Goal: Navigation & Orientation: Find specific page/section

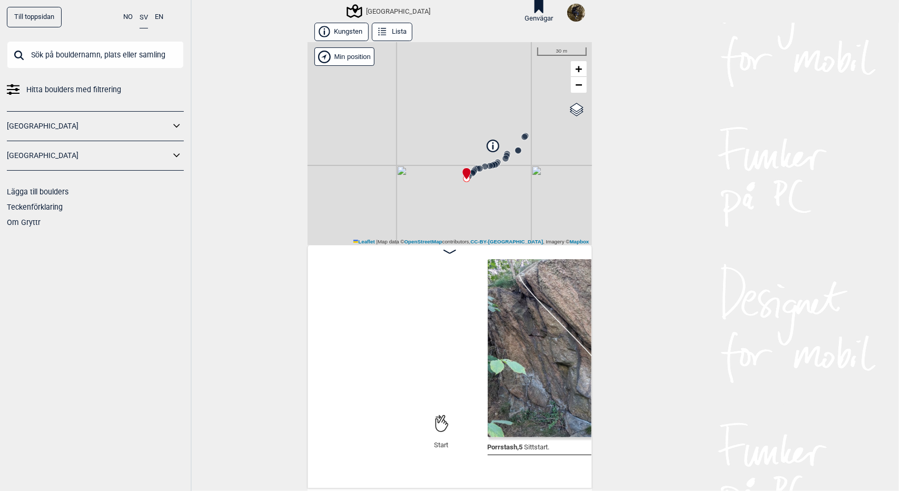
scroll to position [0, 159]
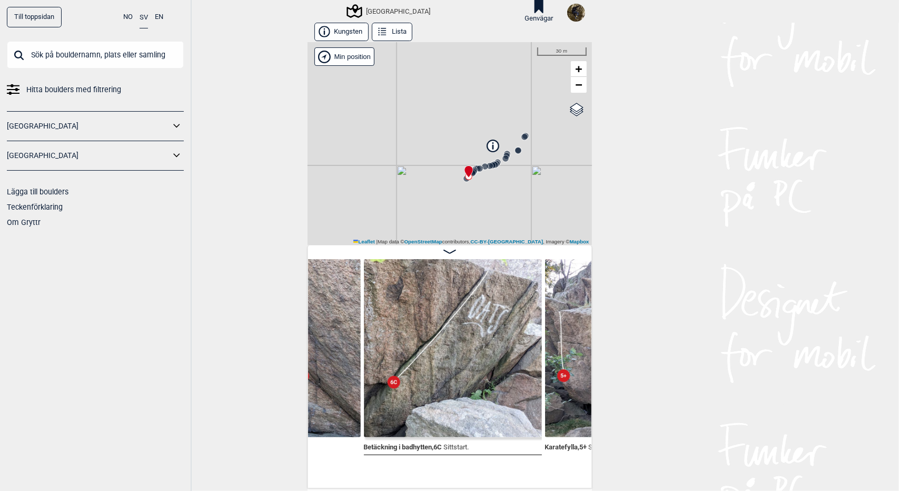
scroll to position [0, 306]
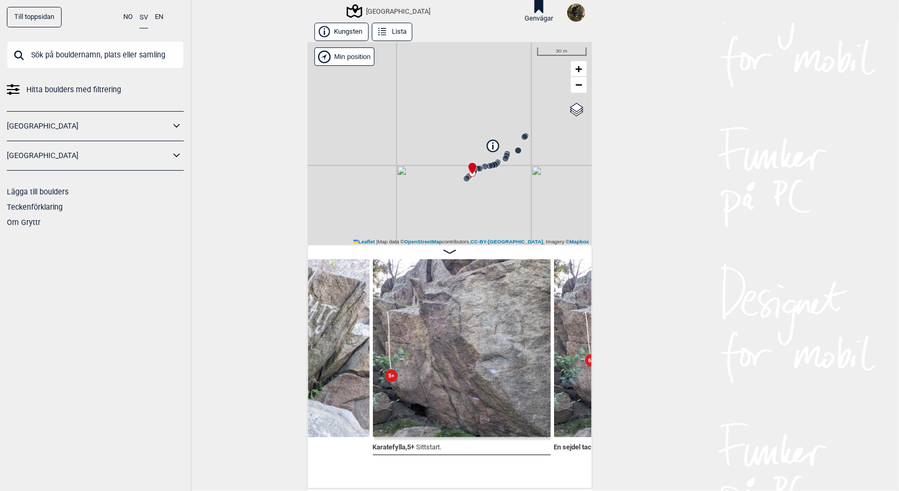
scroll to position [0, 497]
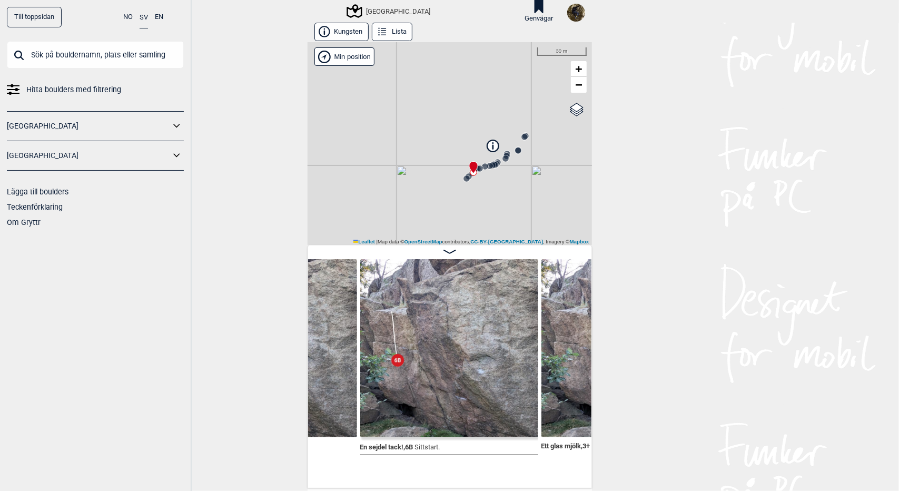
scroll to position [0, 673]
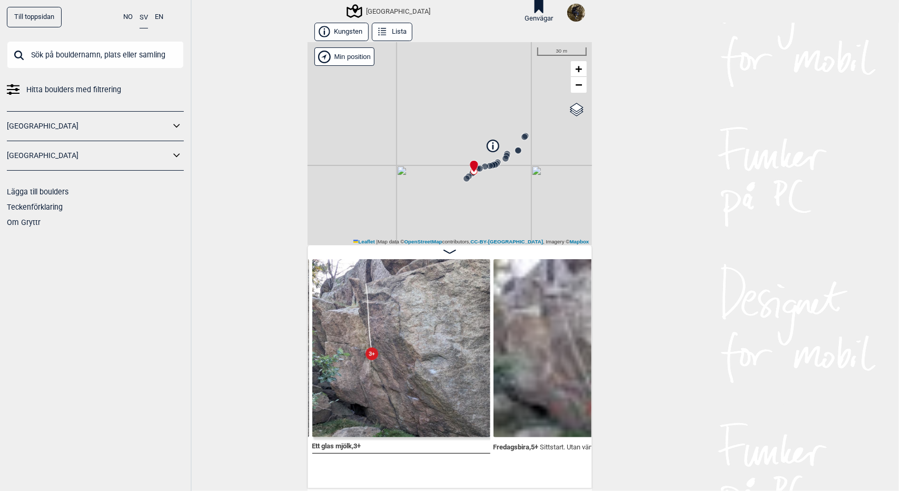
scroll to position [0, 860]
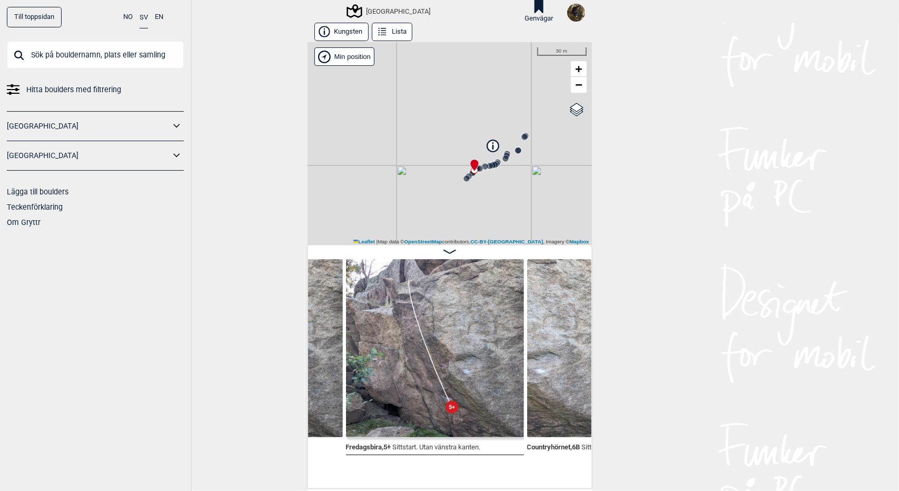
scroll to position [0, 1048]
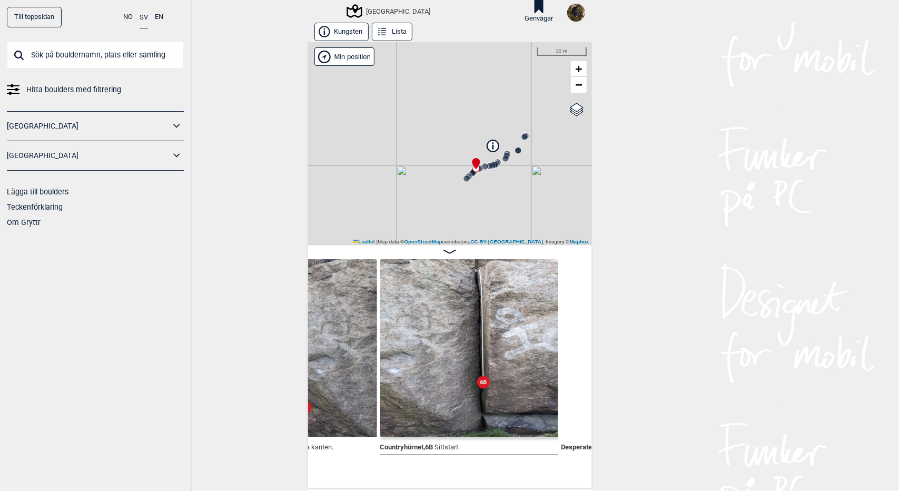
scroll to position [0, 1209]
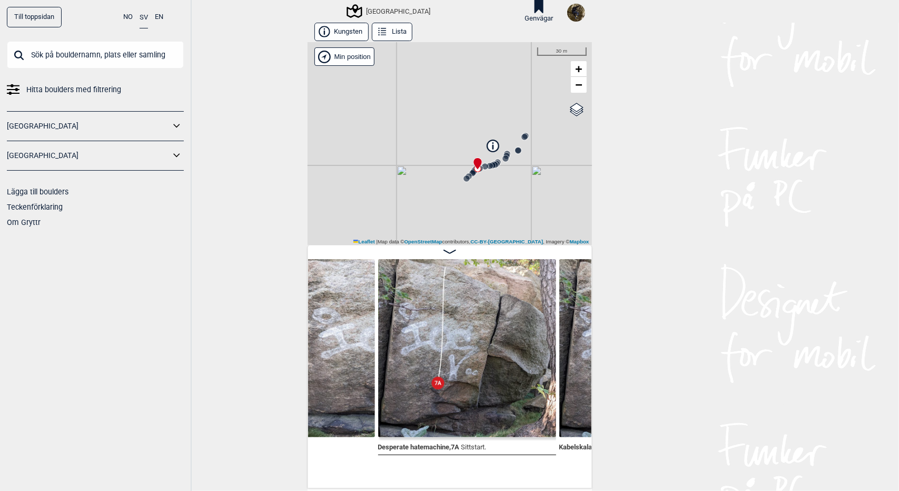
scroll to position [0, 1408]
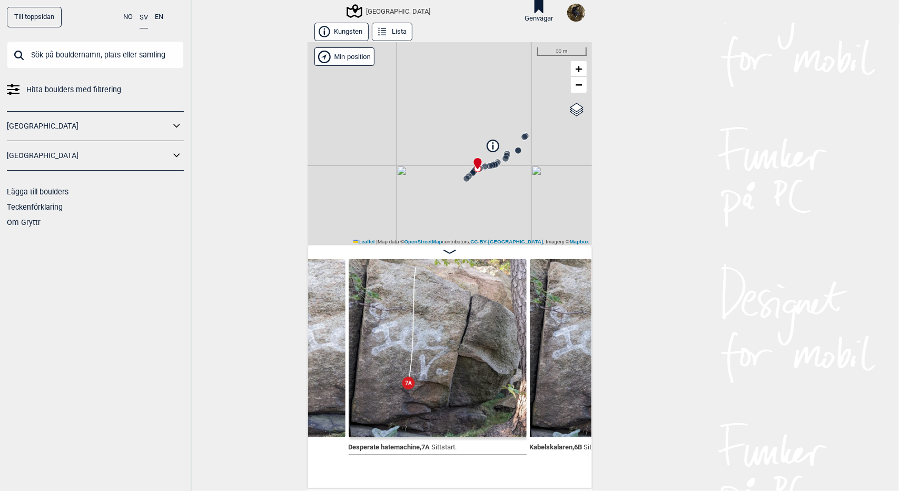
click at [433, 357] on img at bounding box center [438, 348] width 178 height 178
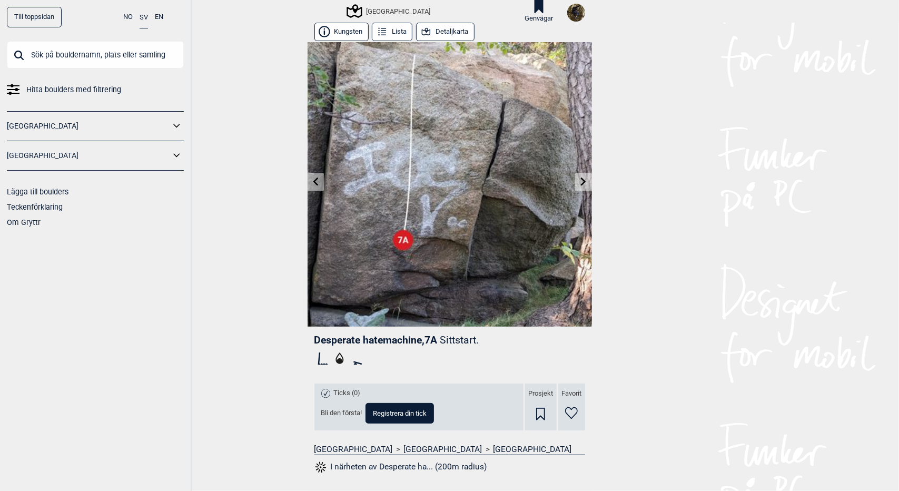
scroll to position [1, 0]
click at [313, 183] on icon at bounding box center [315, 181] width 5 height 8
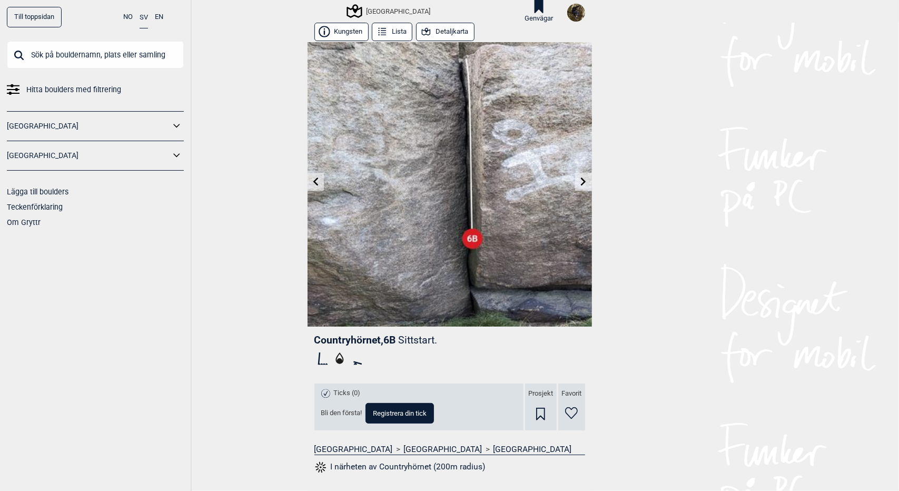
click at [580, 183] on icon at bounding box center [584, 182] width 8 height 8
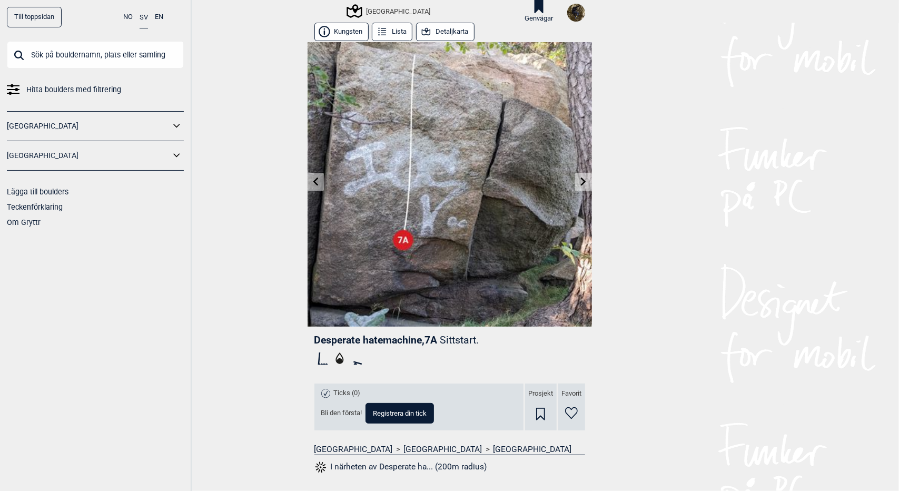
click at [450, 28] on button "Detaljkarta" at bounding box center [445, 32] width 58 height 18
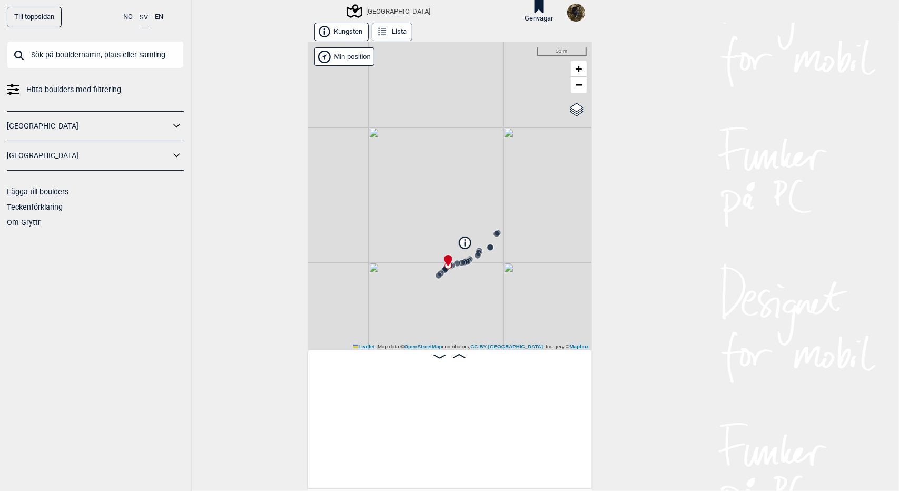
click at [460, 361] on div "Fredagsbira , 5+ Sittstart. Utan vänstra ka Countryhörnet , 6B Sittstart. Despe…" at bounding box center [450, 419] width 285 height 139
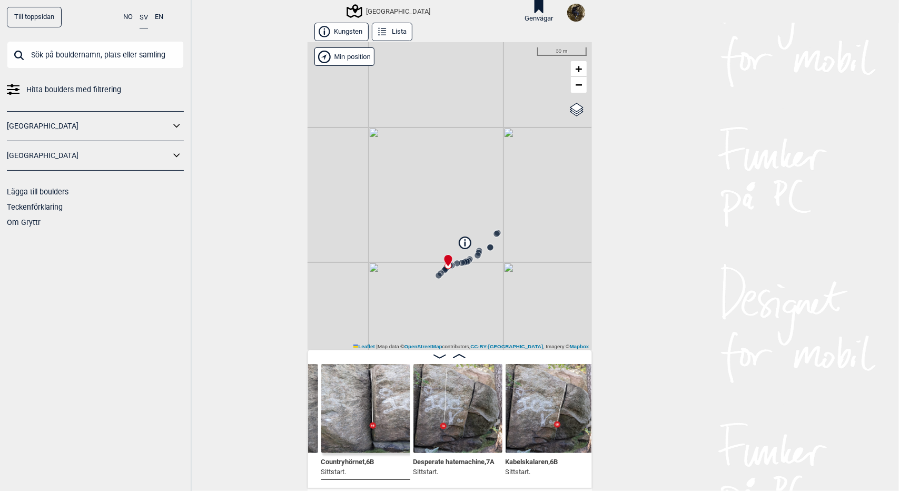
click at [459, 357] on icon at bounding box center [459, 356] width 13 height 4
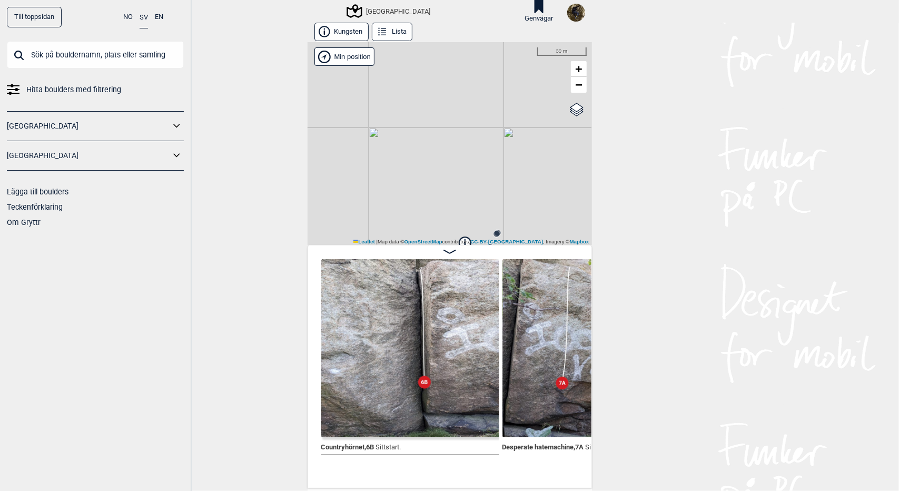
scroll to position [0, 715]
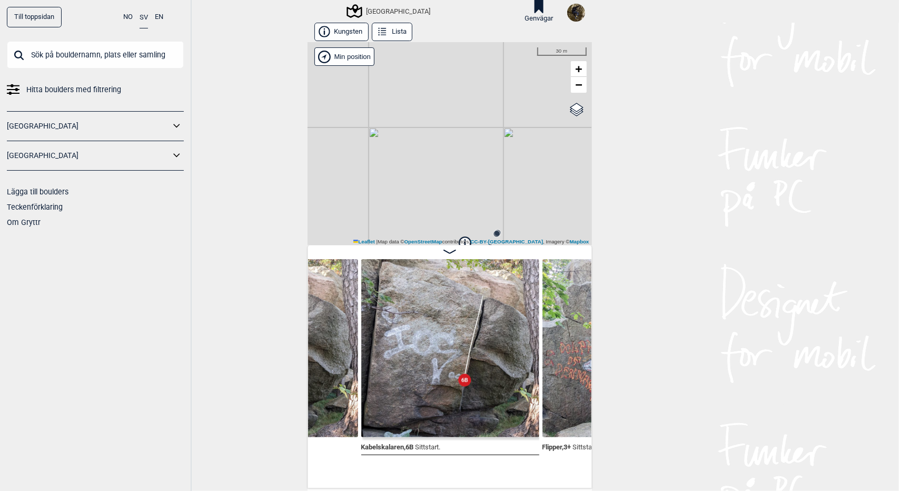
scroll to position [0, 1045]
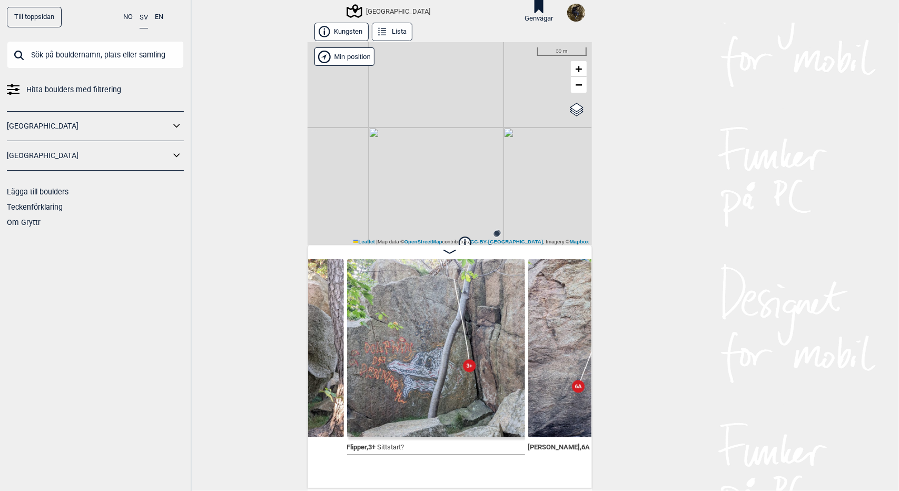
scroll to position [0, 1232]
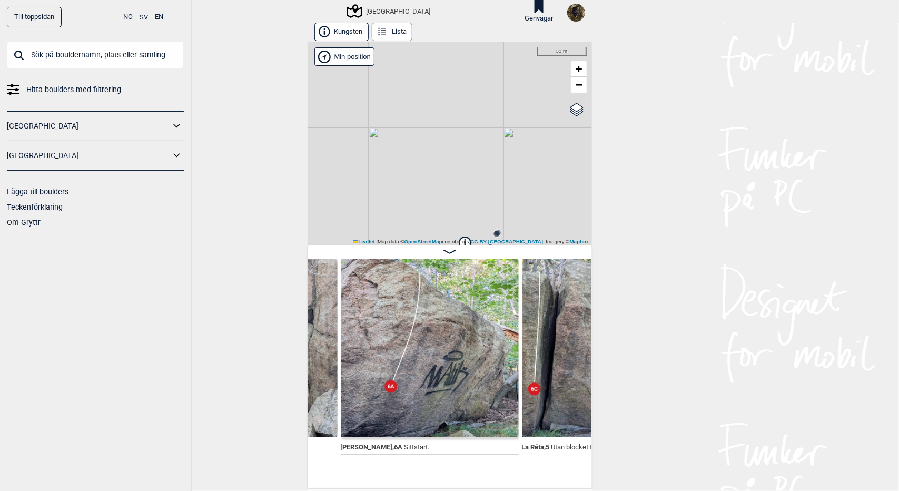
scroll to position [0, 1408]
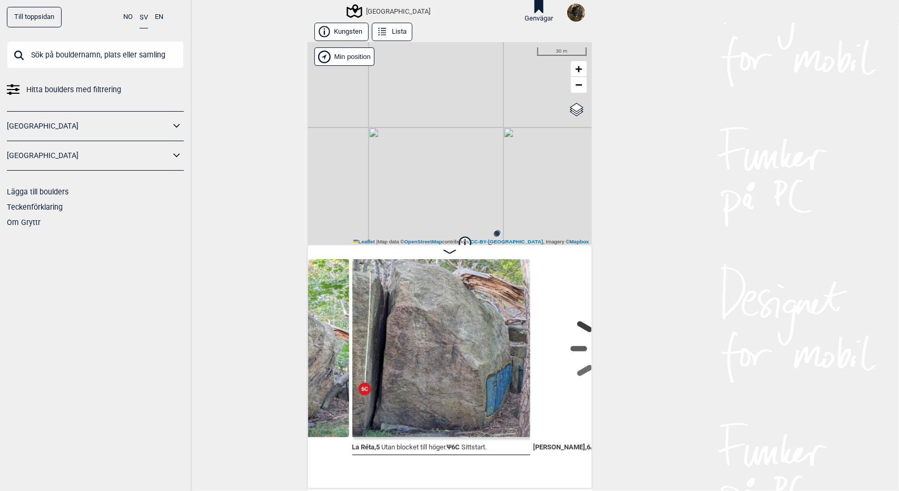
scroll to position [0, 1579]
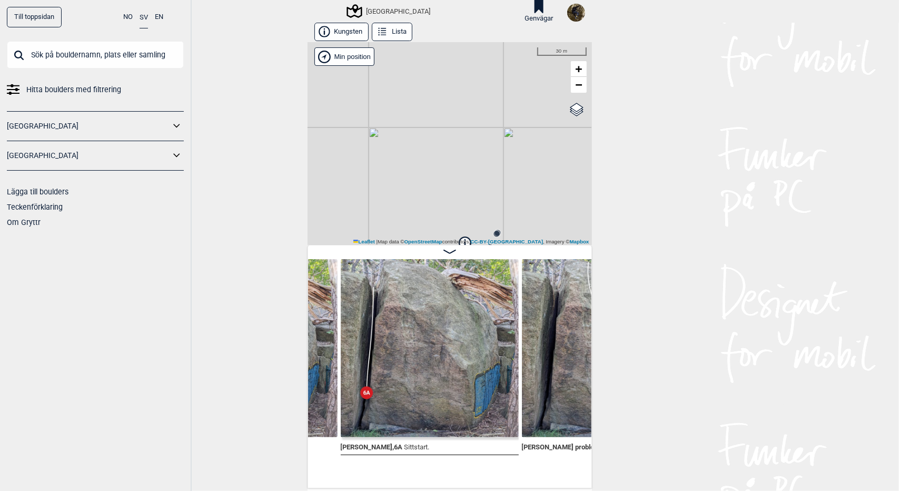
scroll to position [0, 1772]
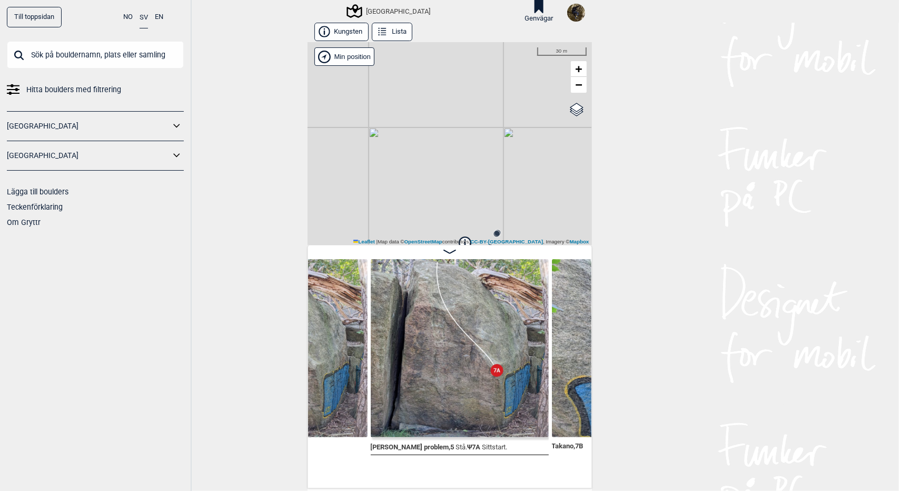
scroll to position [0, 1956]
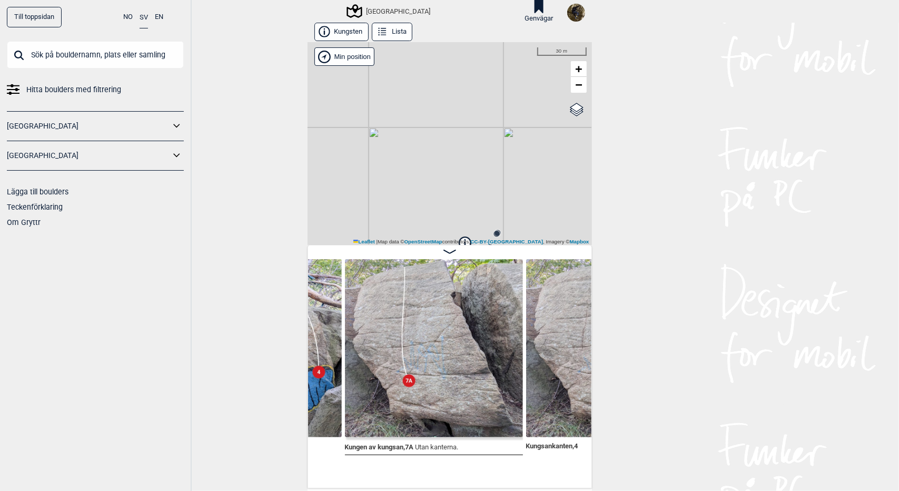
scroll to position [0, 2492]
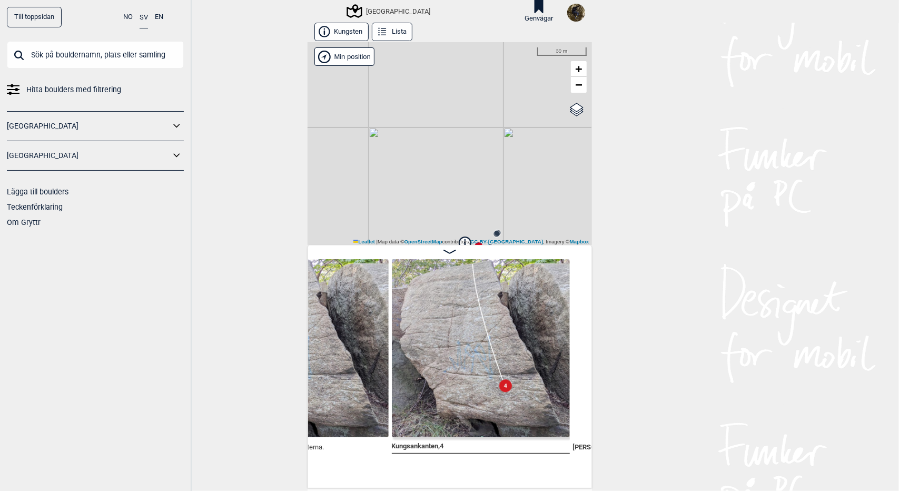
scroll to position [0, 2634]
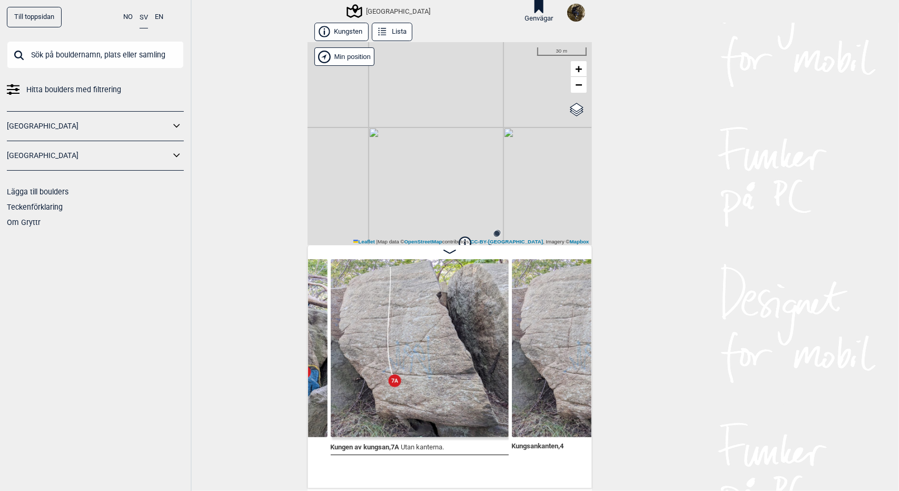
scroll to position [0, 2509]
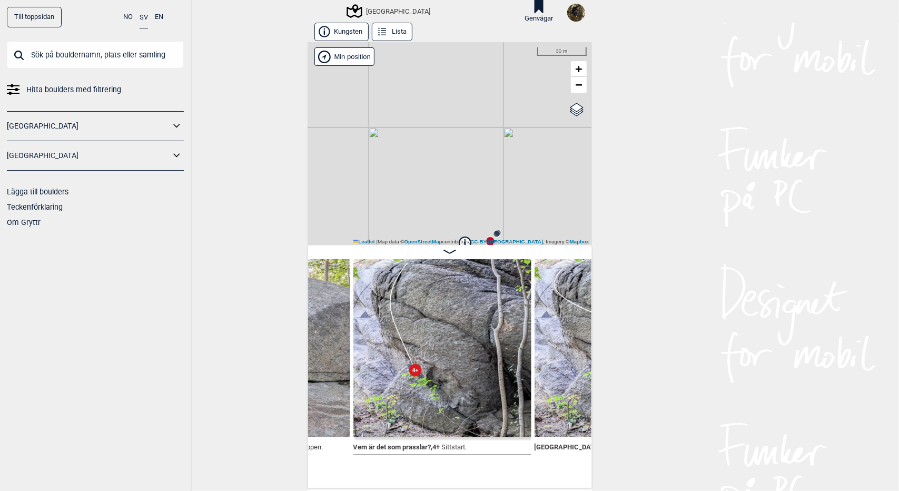
scroll to position [0, 3024]
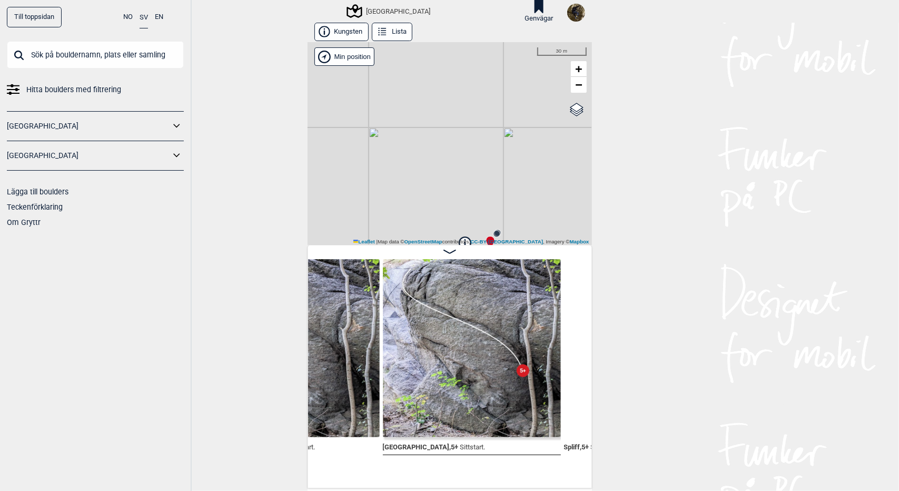
scroll to position [0, 3192]
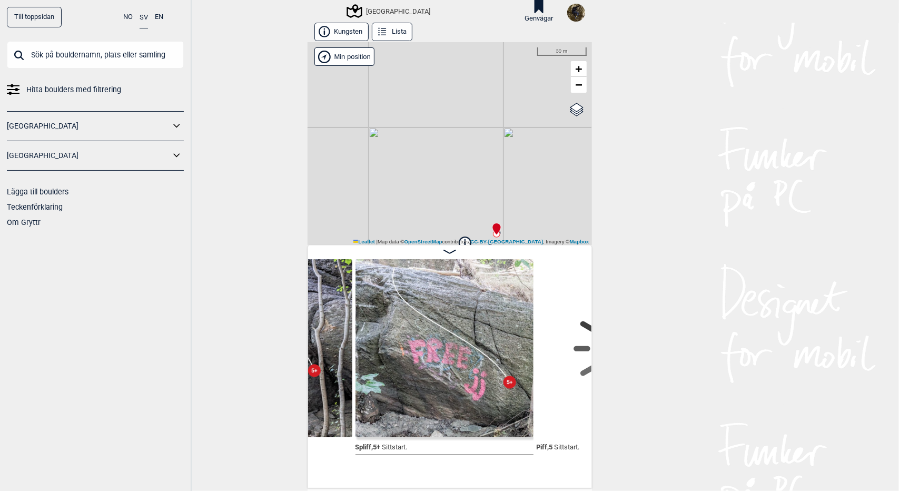
scroll to position [0, 3394]
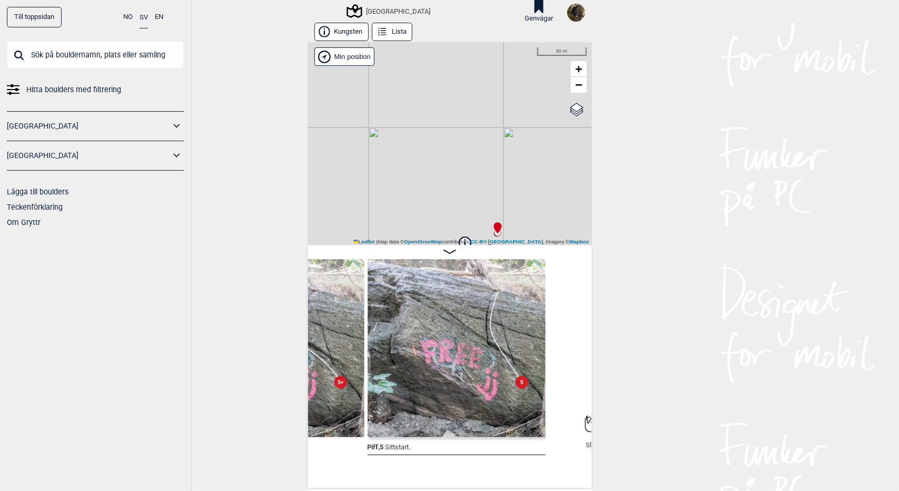
scroll to position [0, 3691]
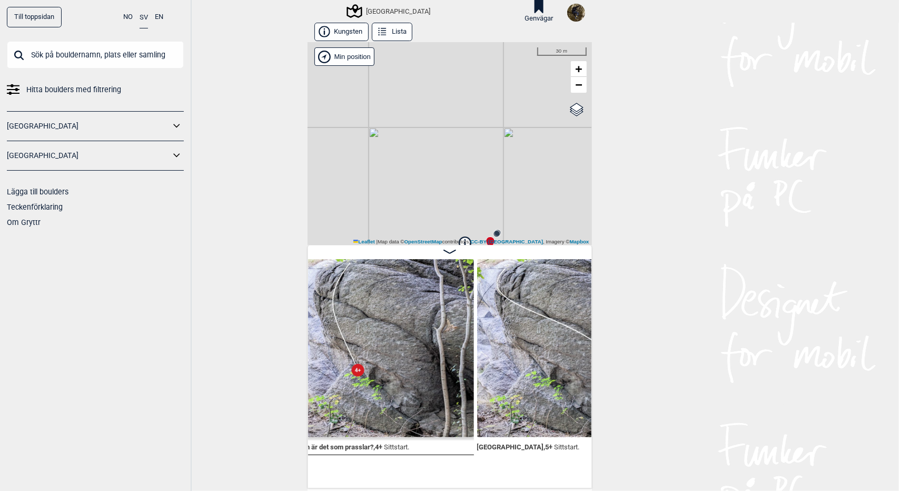
scroll to position [0, 2970]
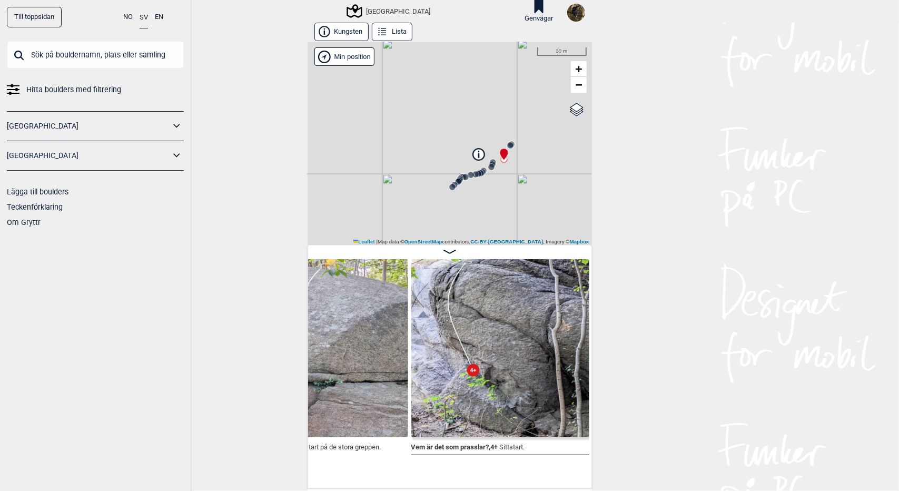
drag, startPoint x: 452, startPoint y: 190, endPoint x: 466, endPoint y: 102, distance: 89.6
click at [466, 102] on div "[GEOGRAPHIC_DATA] Brukerens posisjon Min position 30 m + − OpenStreetMap Google…" at bounding box center [450, 143] width 285 height 203
click at [576, 87] on span "−" at bounding box center [578, 84] width 7 height 13
drag, startPoint x: 432, startPoint y: 152, endPoint x: 424, endPoint y: 105, distance: 47.1
click at [424, 105] on div "[GEOGRAPHIC_DATA] Brukerens posisjon Min position 50 m + − OpenStreetMap Google…" at bounding box center [450, 143] width 285 height 203
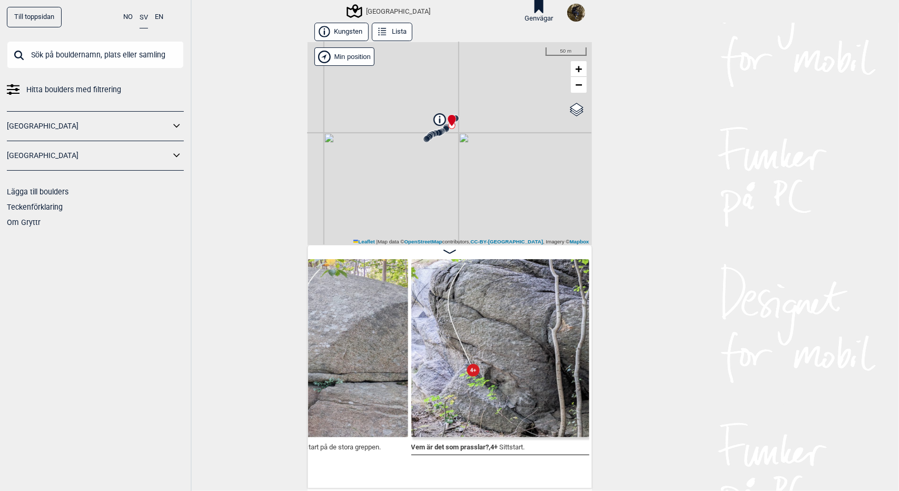
drag, startPoint x: 389, startPoint y: 165, endPoint x: 375, endPoint y: 127, distance: 40.7
click at [375, 127] on div "[GEOGRAPHIC_DATA] Brukerens posisjon Min position 50 m + − OpenStreetMap Google…" at bounding box center [450, 143] width 285 height 203
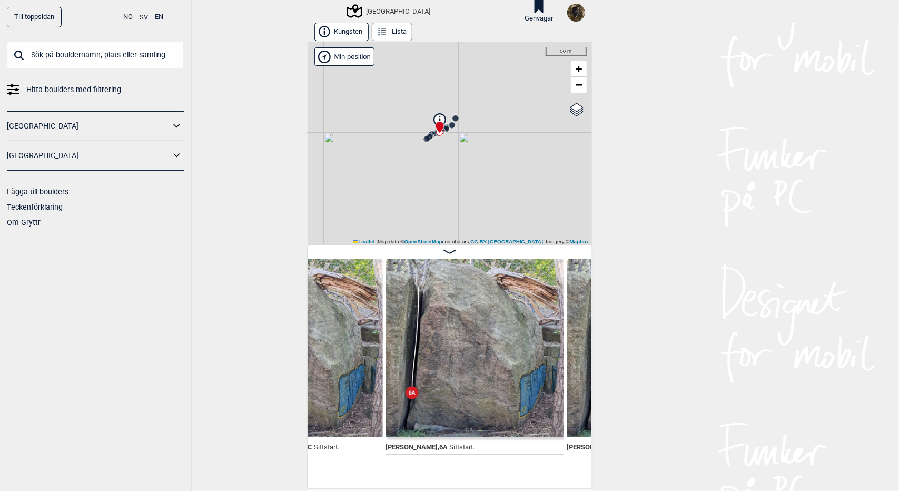
scroll to position [0, 1727]
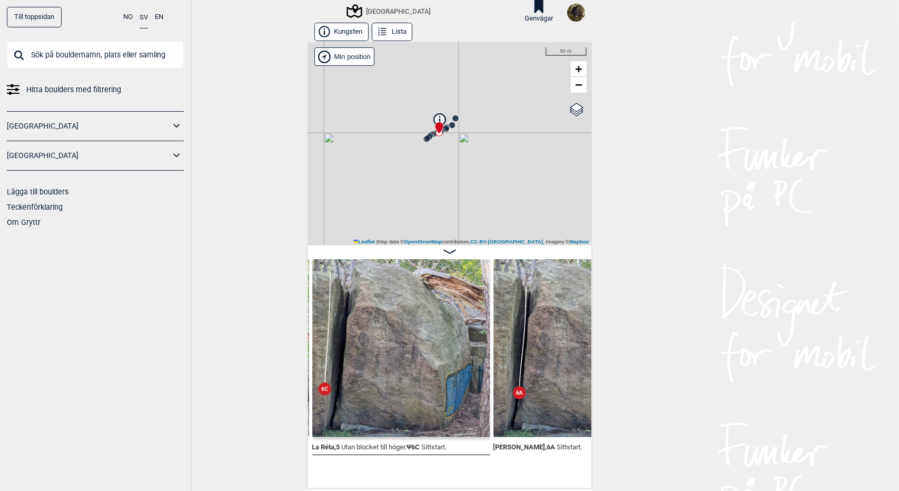
scroll to position [0, 1620]
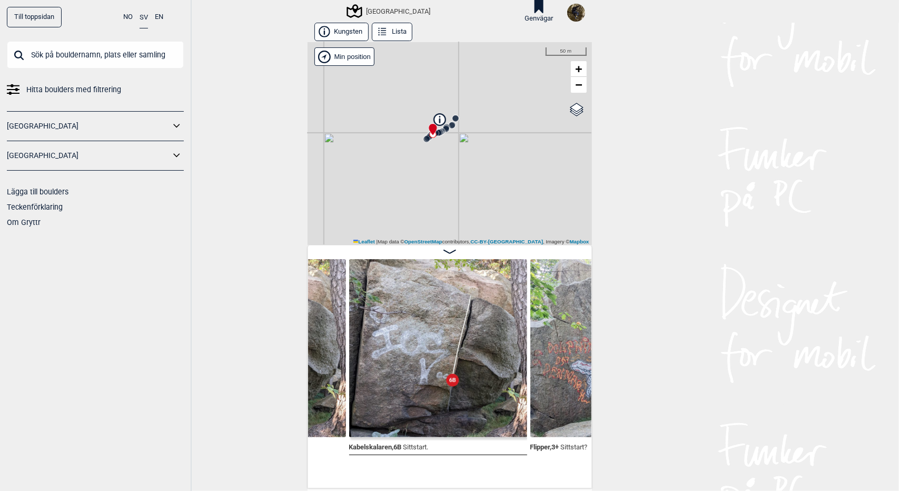
scroll to position [0, 1129]
click at [431, 336] on img at bounding box center [437, 348] width 178 height 178
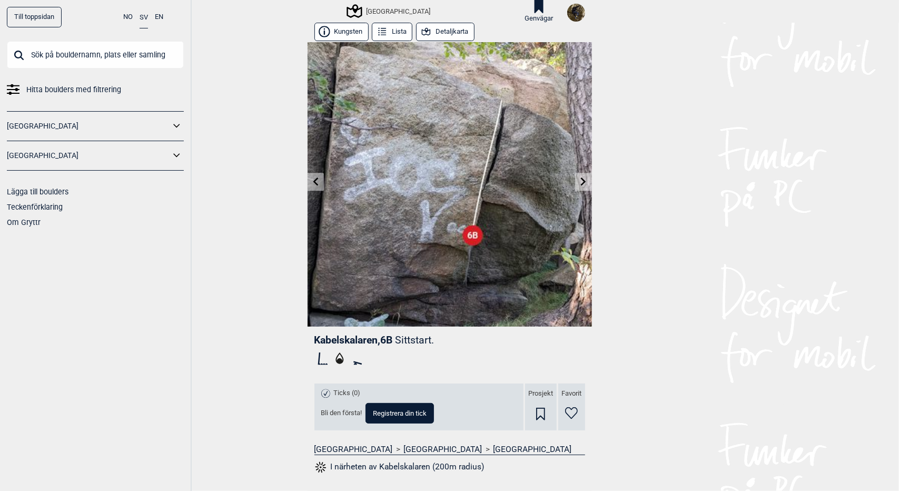
click at [313, 182] on icon at bounding box center [315, 182] width 5 height 8
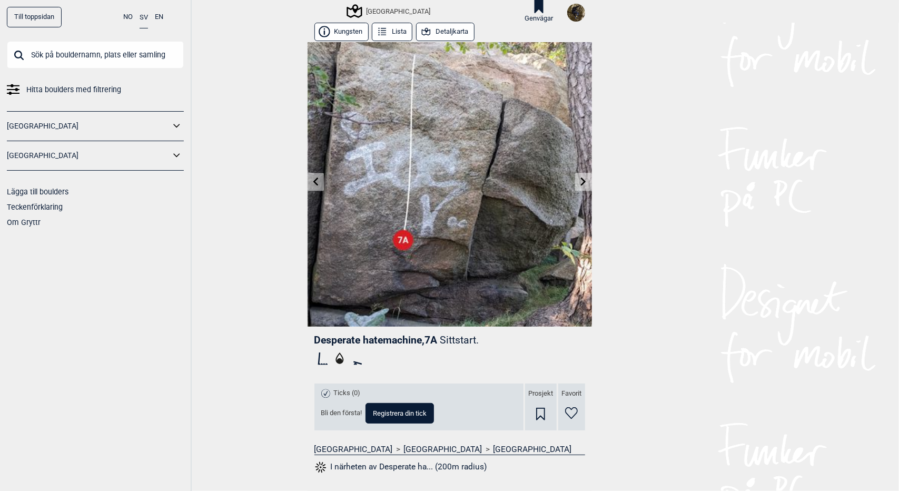
click at [585, 182] on link at bounding box center [583, 181] width 16 height 17
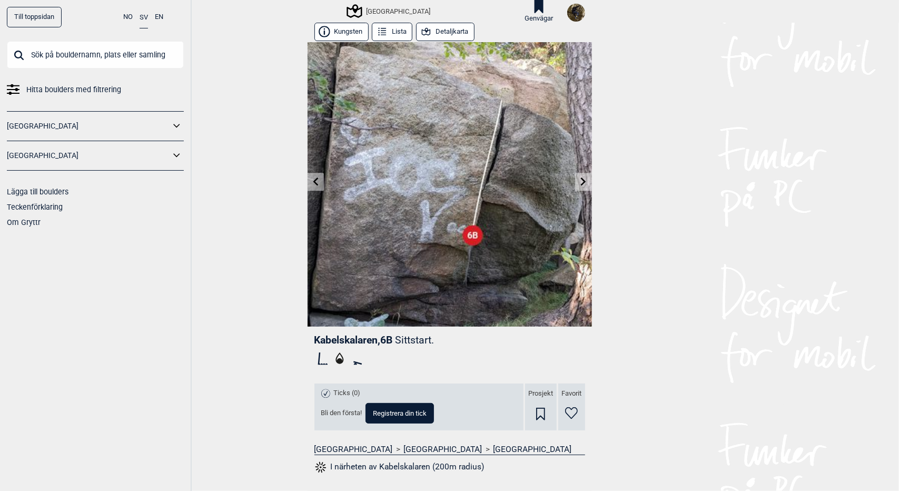
scroll to position [1, 0]
click at [440, 25] on button "Detaljkarta" at bounding box center [445, 31] width 58 height 18
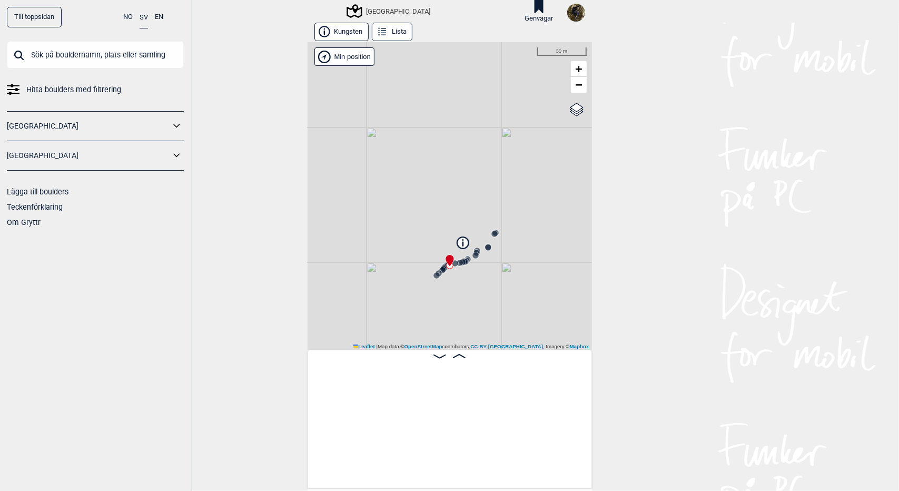
scroll to position [0, 801]
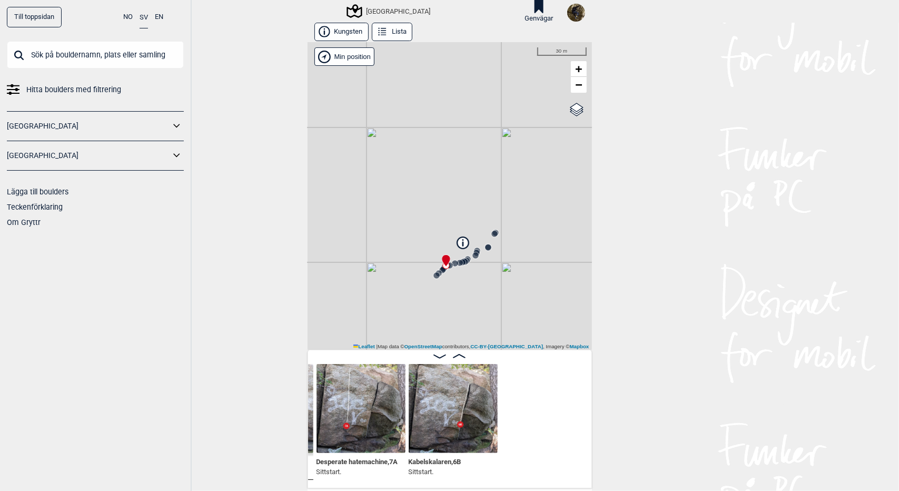
scroll to position [0, 370]
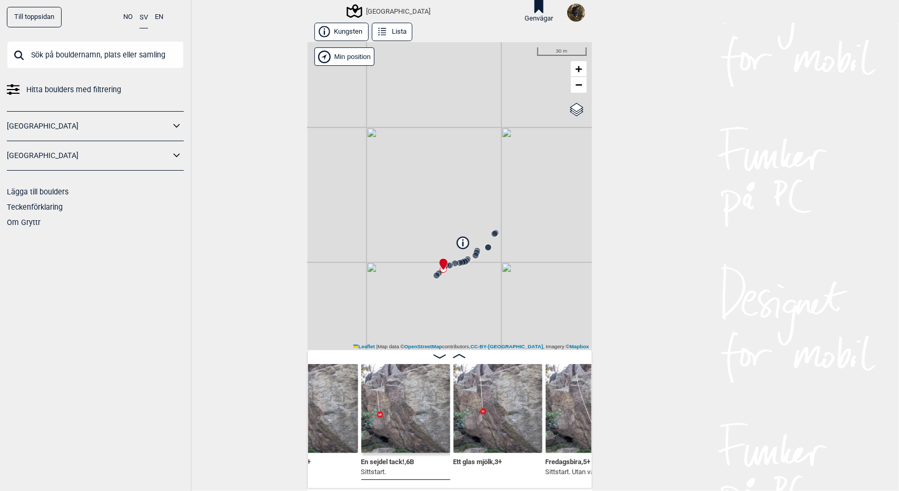
scroll to position [0, 405]
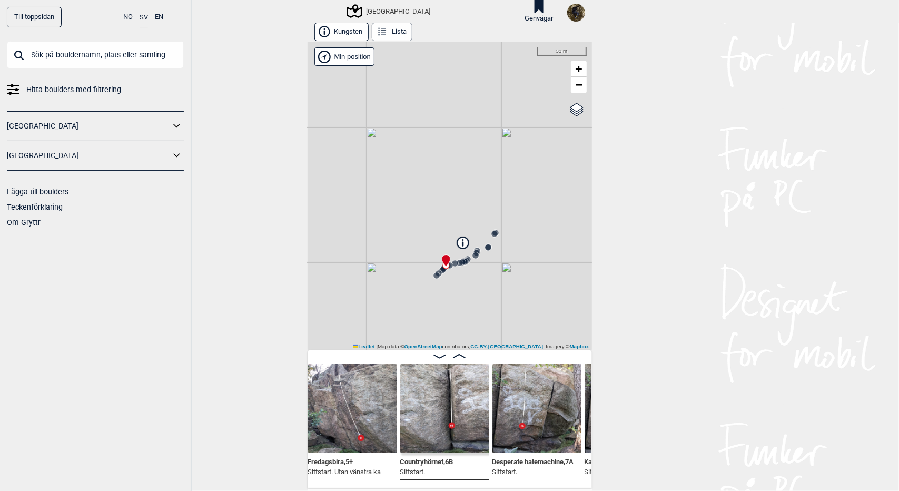
scroll to position [0, 647]
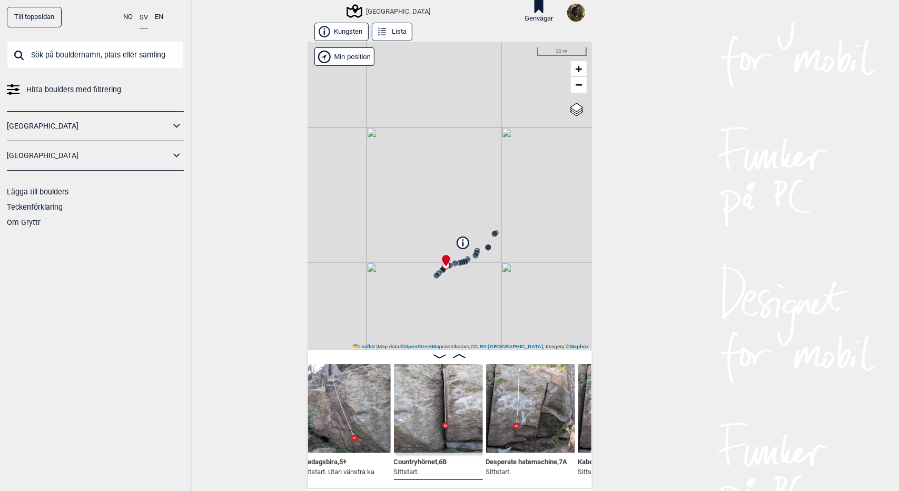
click at [460, 355] on icon at bounding box center [459, 356] width 13 height 4
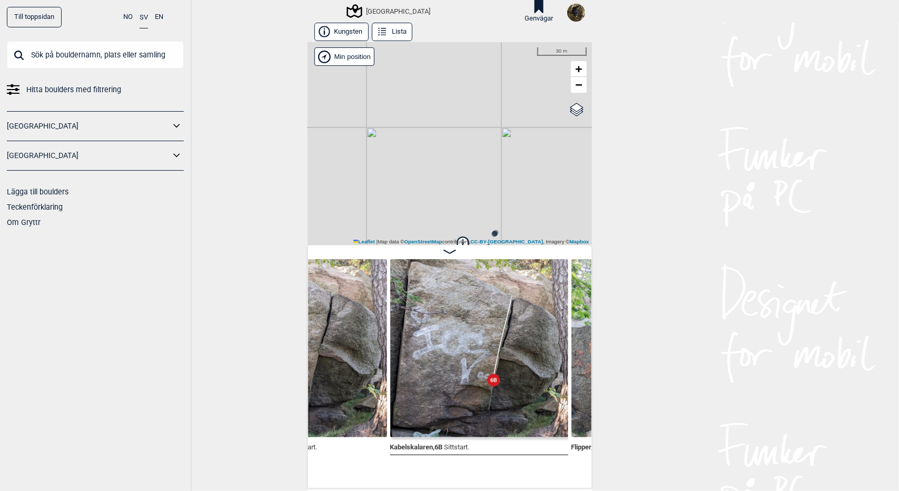
scroll to position [0, 1028]
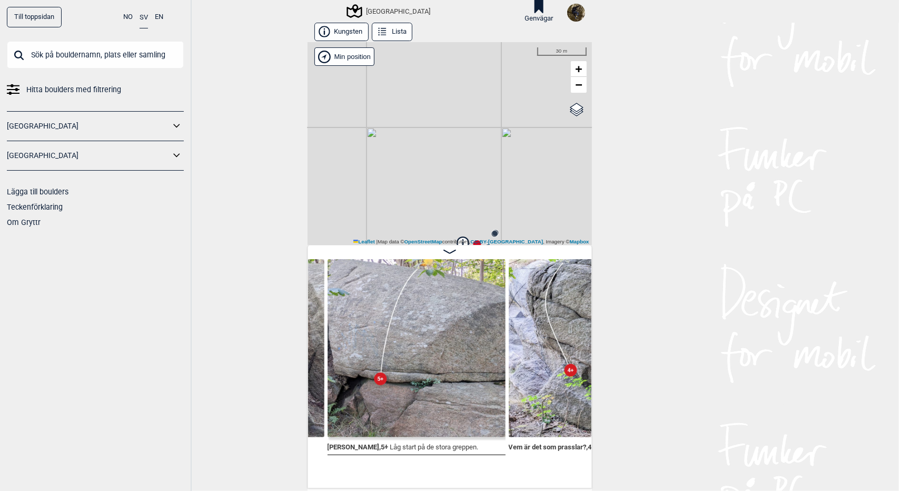
scroll to position [0, 2893]
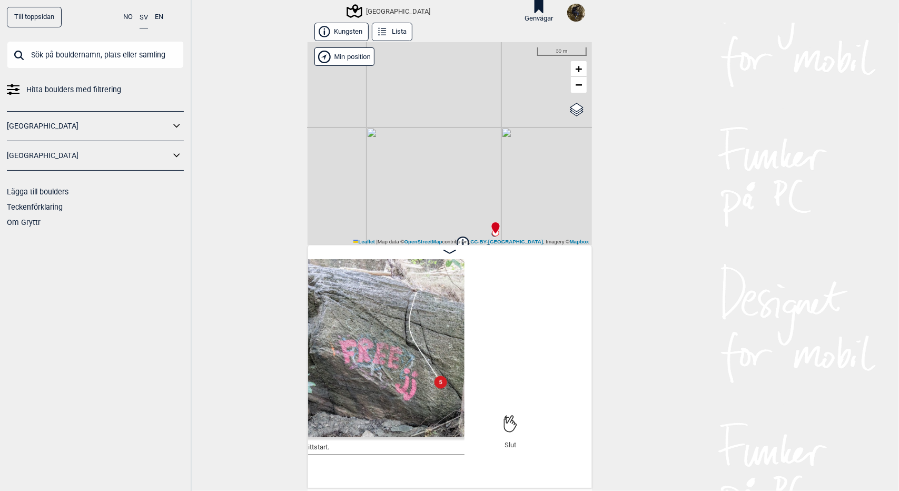
scroll to position [0, 3707]
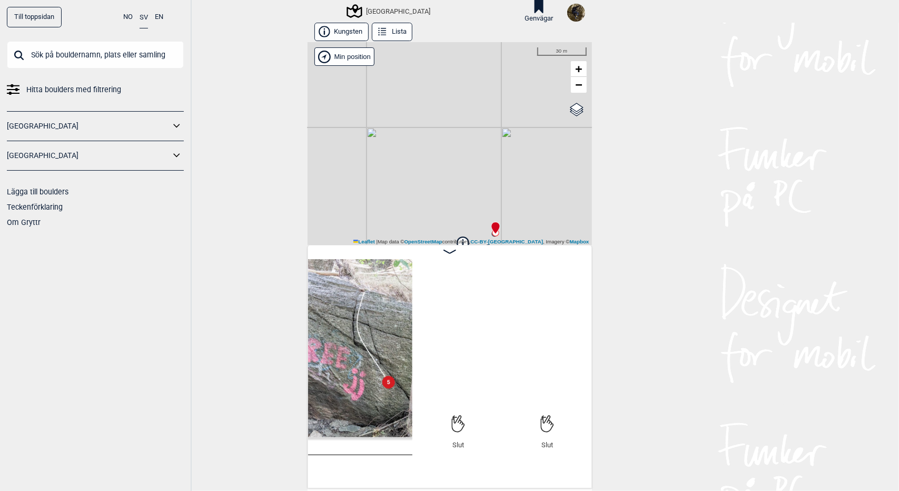
scroll to position [0, 789]
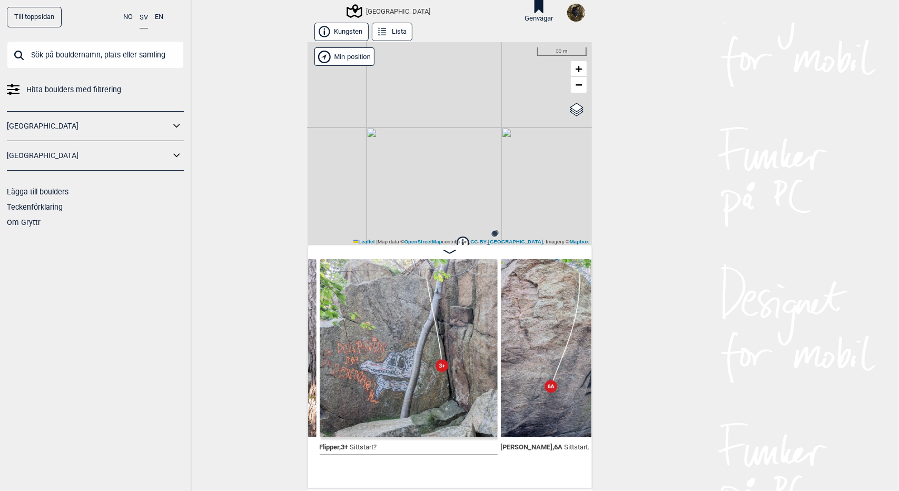
scroll to position [0, 1829]
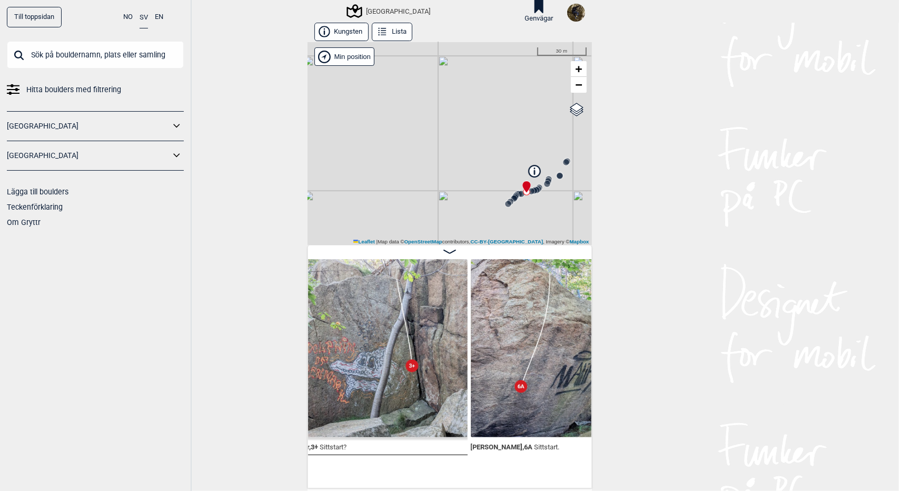
drag, startPoint x: 402, startPoint y: 151, endPoint x: 474, endPoint y: 80, distance: 101.3
click at [474, 80] on div "Västra Göteborg Brukerens posisjon Min position 30 m + − OpenStreetMap Google s…" at bounding box center [450, 143] width 285 height 203
drag, startPoint x: 481, startPoint y: 175, endPoint x: 433, endPoint y: 165, distance: 49.6
click at [434, 159] on div "Västra Göteborg Brukerens posisjon Min position 30 m + − OpenStreetMap Google s…" at bounding box center [450, 143] width 285 height 203
drag, startPoint x: 442, startPoint y: 182, endPoint x: 387, endPoint y: 183, distance: 54.8
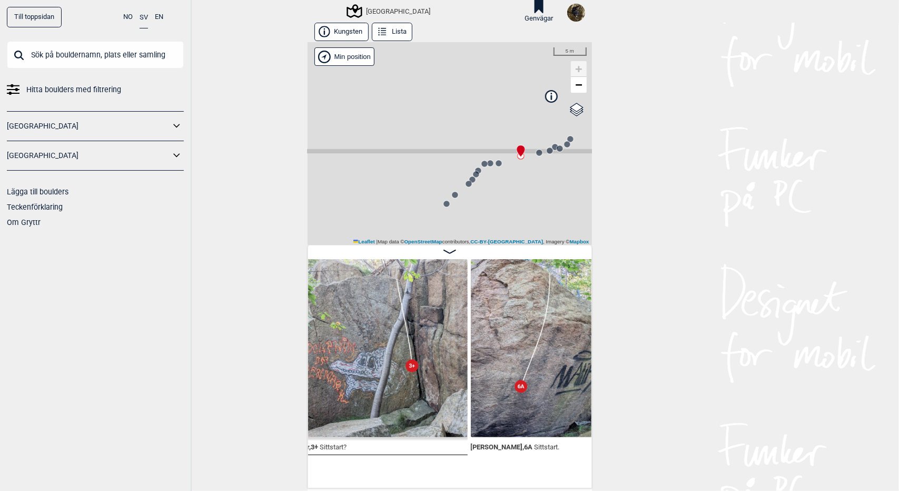
click at [387, 183] on div "Västra Göteborg Brukerens posisjon Min position 5 m + − OpenStreetMap Google sa…" at bounding box center [450, 143] width 285 height 203
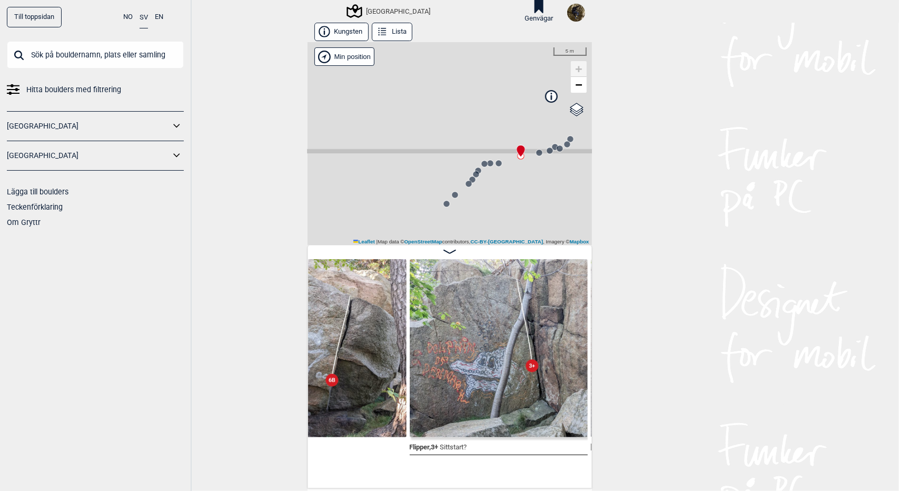
scroll to position [0, 1607]
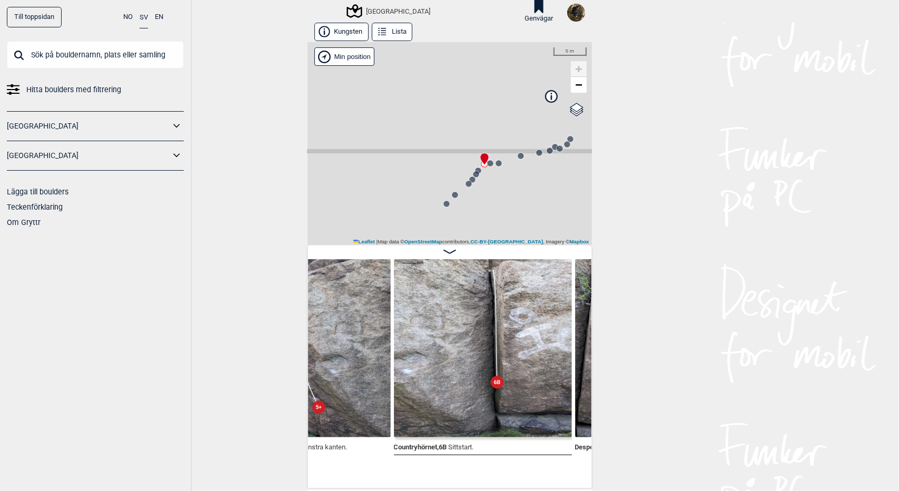
scroll to position [0, 426]
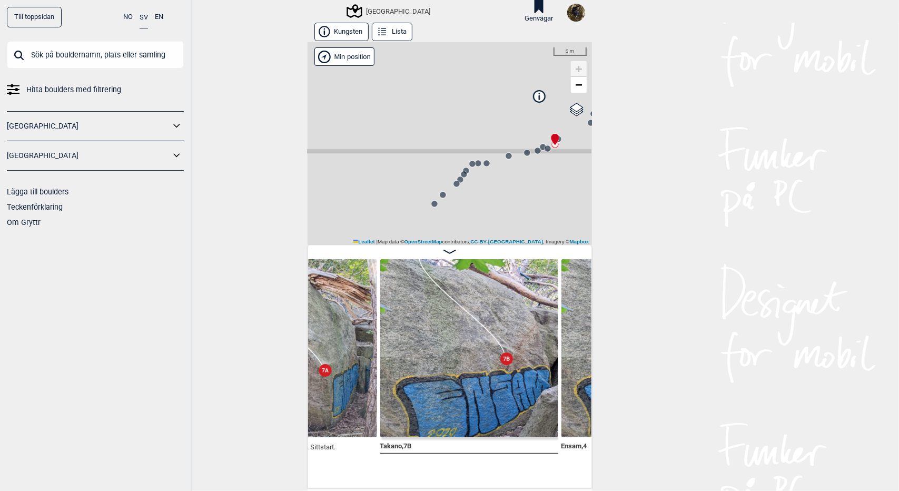
scroll to position [0, 2651]
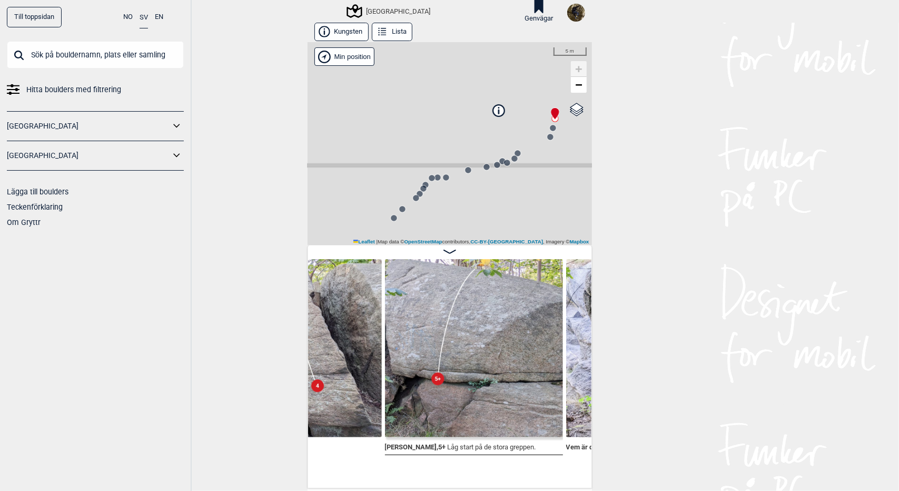
scroll to position [0, 3383]
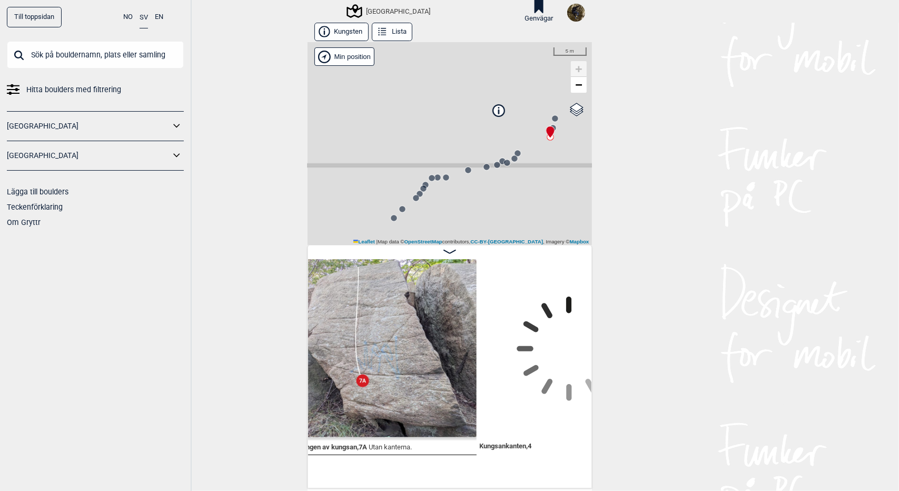
scroll to position [0, 3701]
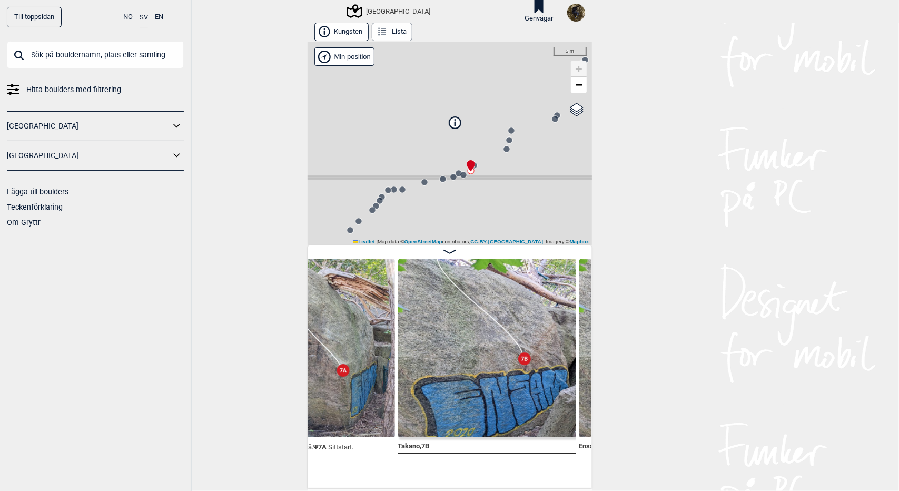
scroll to position [0, 2645]
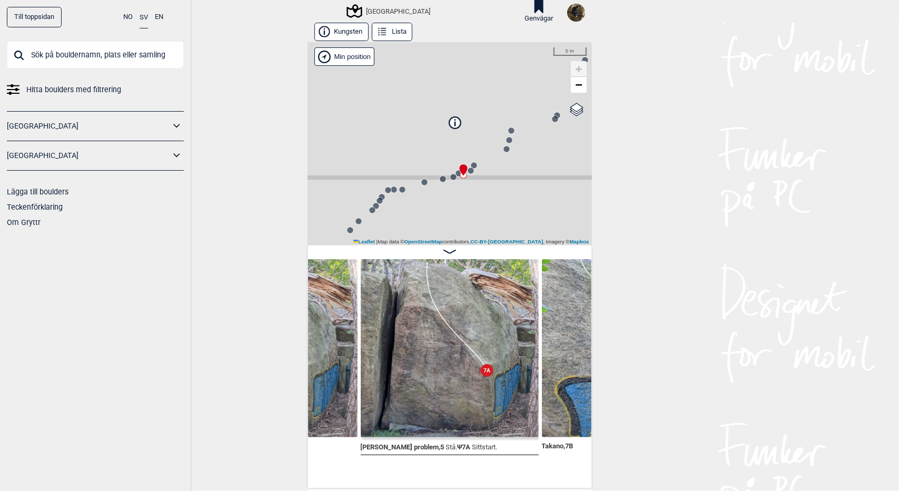
scroll to position [0, 2501]
